Goal: Find specific page/section: Find specific page/section

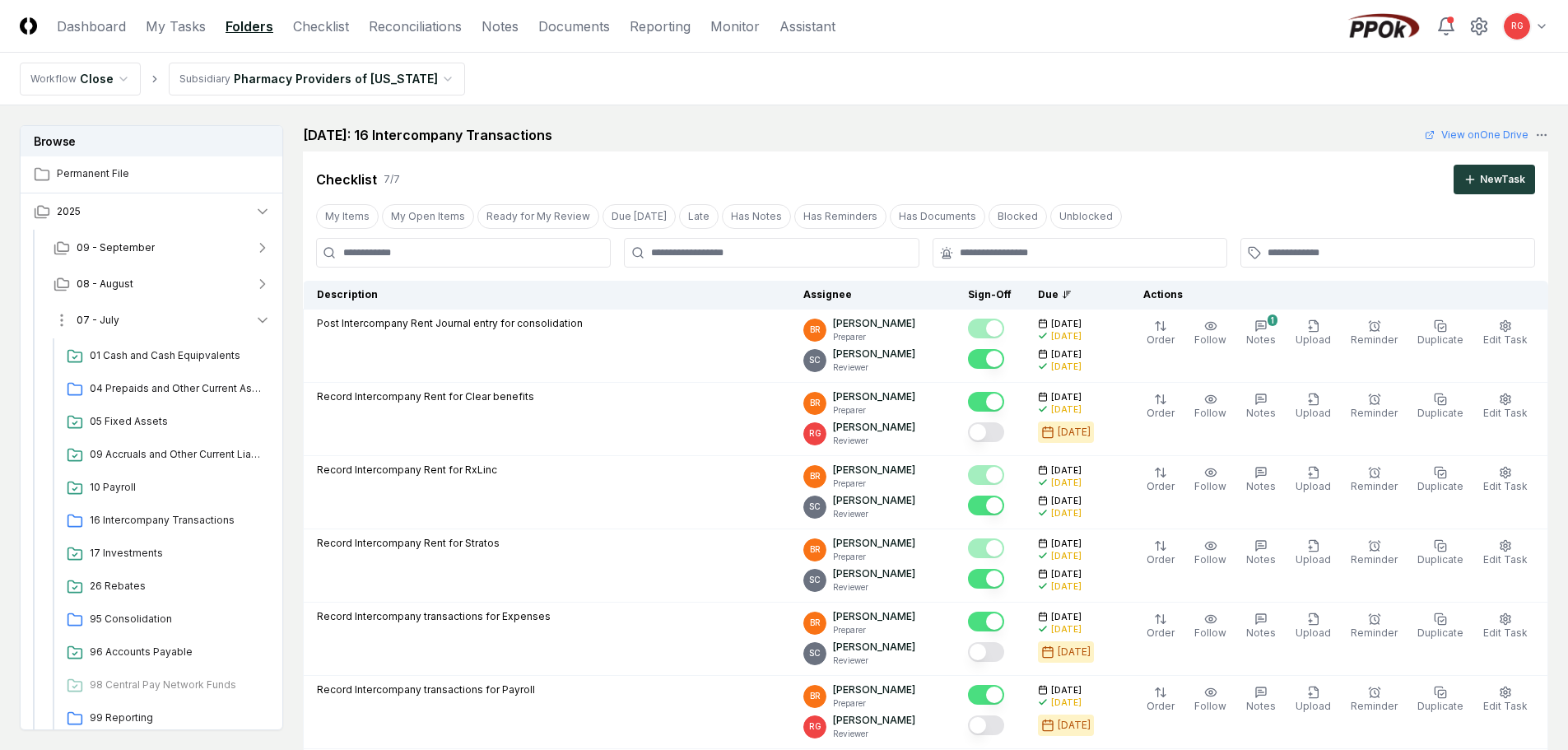
click at [95, 318] on span "07 - July" at bounding box center [97, 321] width 43 height 15
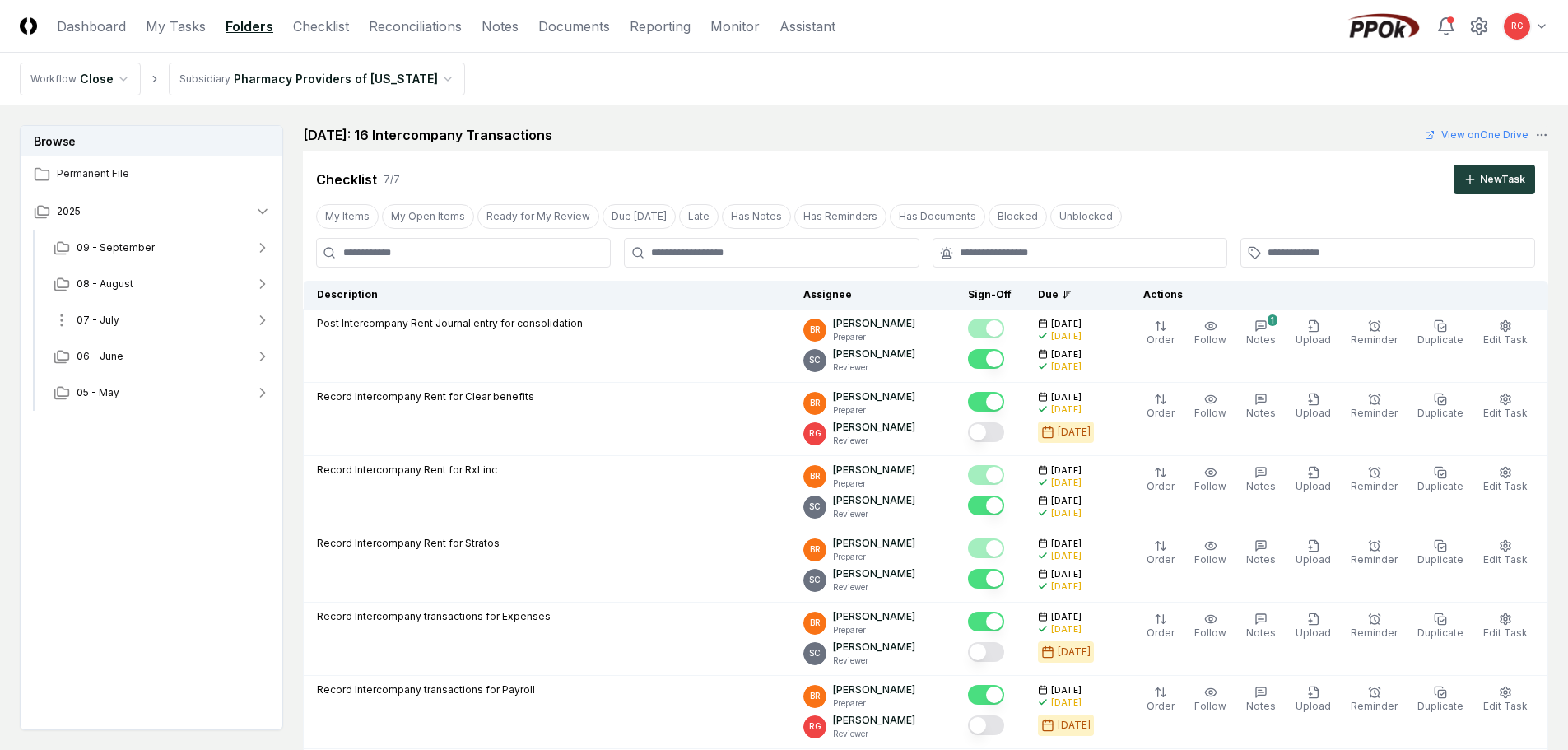
click at [95, 318] on span "07 - July" at bounding box center [97, 321] width 43 height 15
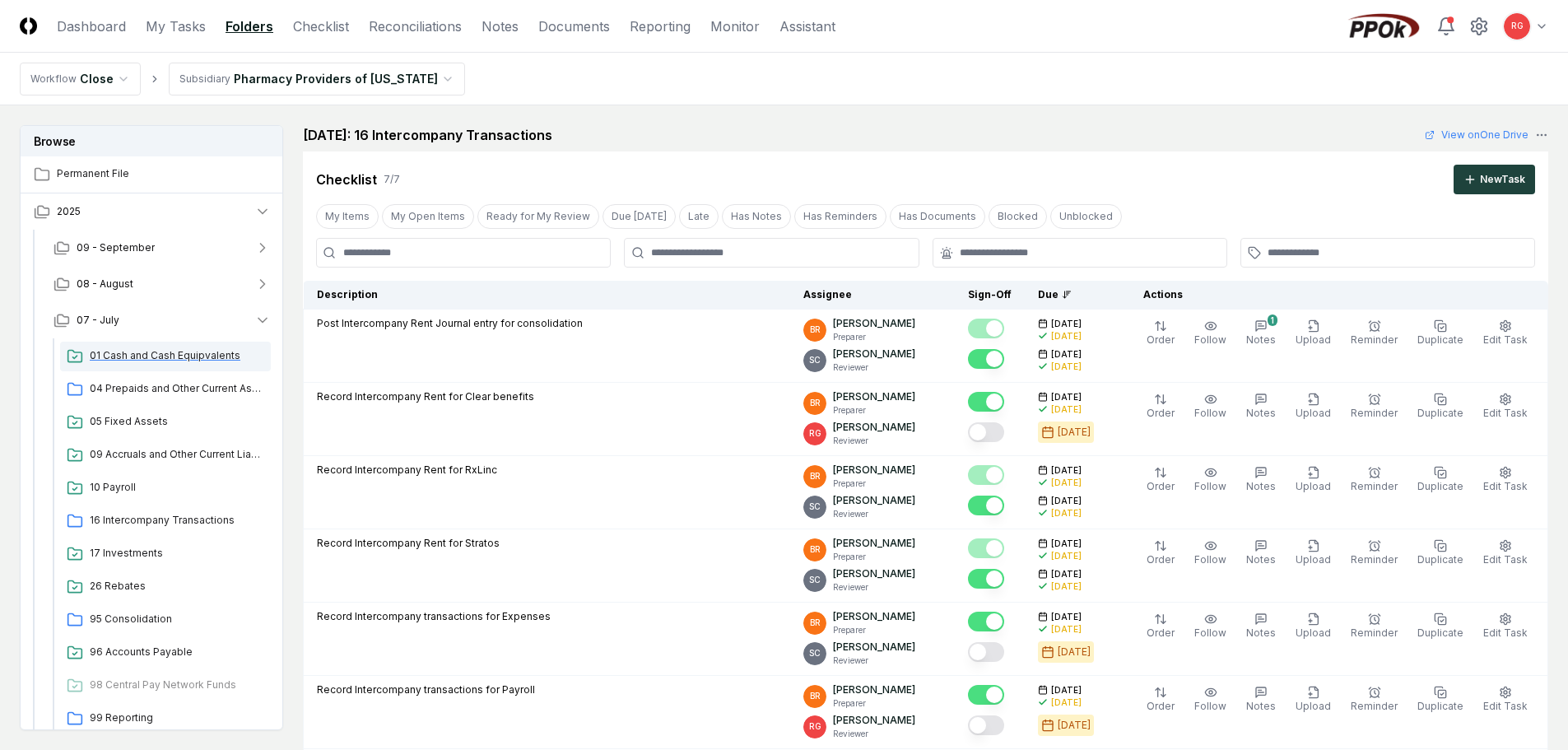
click at [128, 364] on div "01 Cash and Cash Equipvalents" at bounding box center [165, 356] width 211 height 30
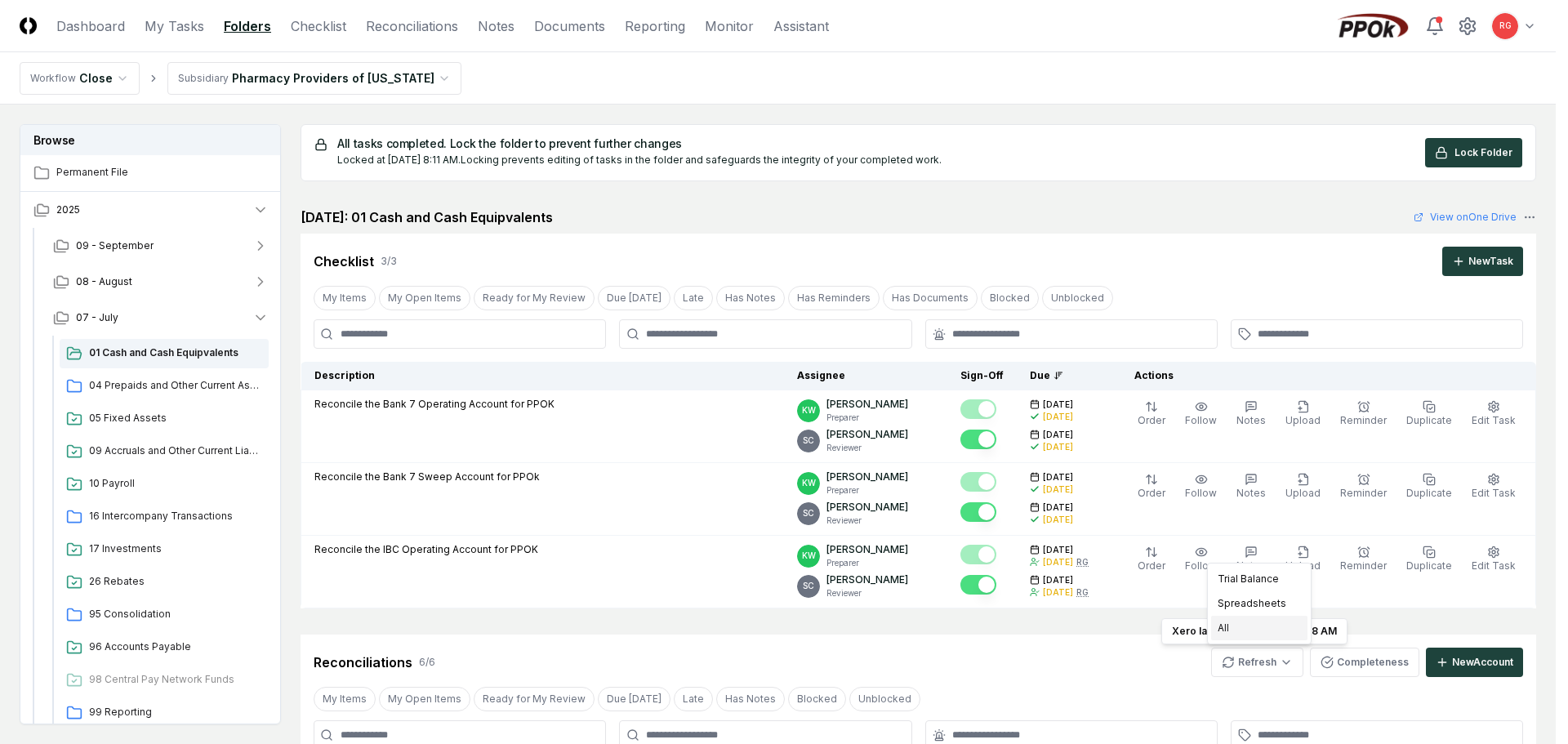
click at [1258, 629] on div "All" at bounding box center [1260, 629] width 97 height 25
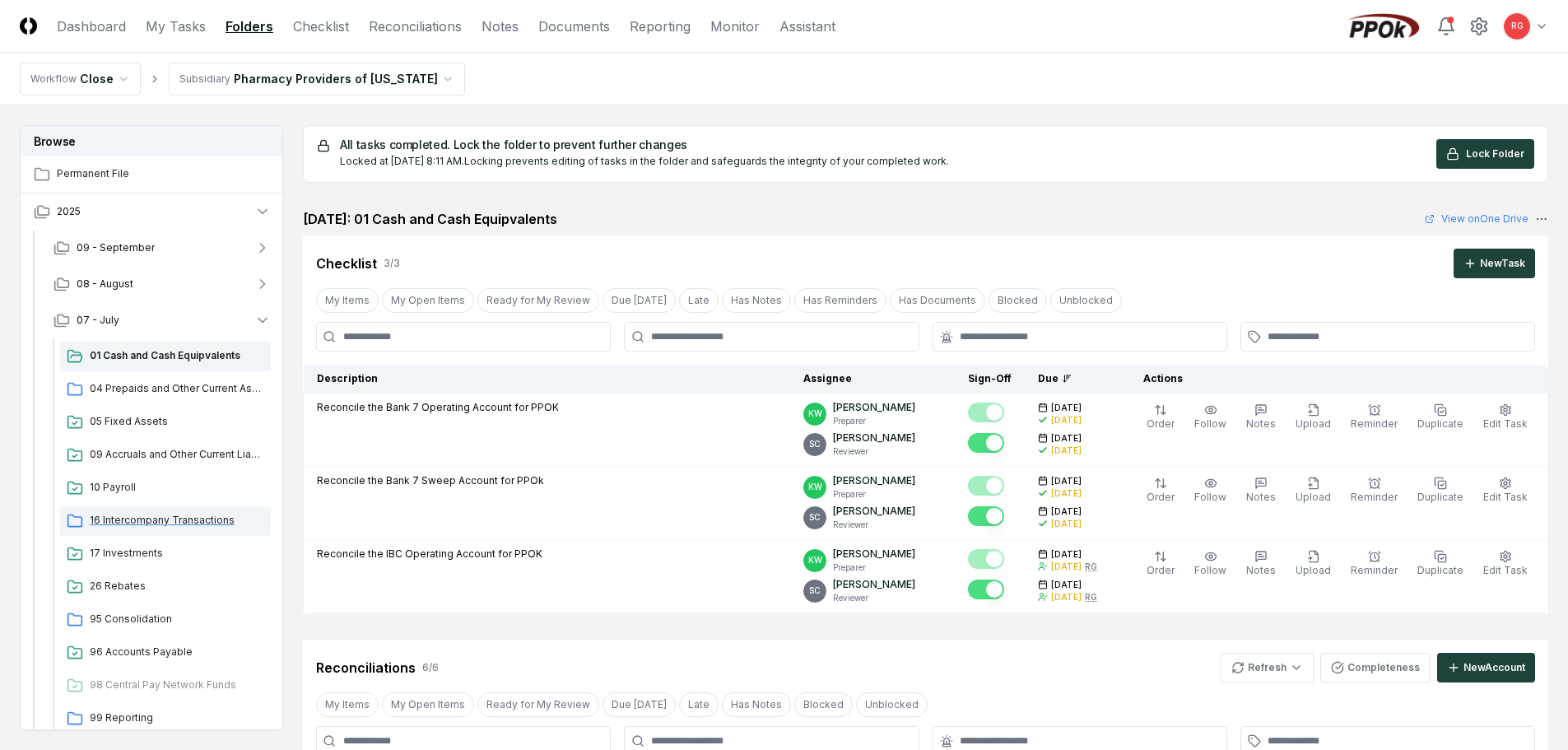
click at [171, 521] on span "16 Intercompany Transactions" at bounding box center [176, 521] width 175 height 15
